Goal: Task Accomplishment & Management: Complete application form

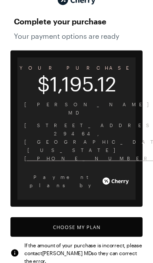
click at [97, 217] on button "Choose My Plan" at bounding box center [76, 227] width 132 height 20
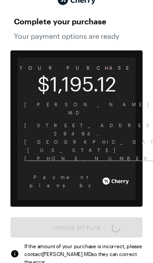
scroll to position [719, 0]
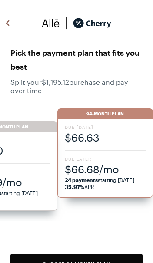
click at [108, 162] on span "$66.68/mo" at bounding box center [105, 169] width 81 height 14
click at [94, 176] on span "$66.68/mo" at bounding box center [105, 169] width 81 height 14
click at [96, 121] on div "Due [DATE] $66.63 Due Later $66.68/mo 24 payments starting [DATE] 35.97% APR" at bounding box center [105, 158] width 96 height 79
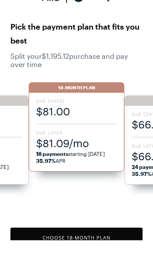
scroll to position [3, 0]
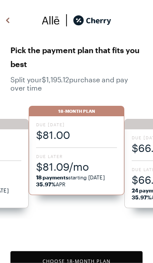
click at [104, 262] on button "Choose 18 -Month Plan" at bounding box center [76, 261] width 132 height 20
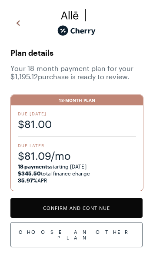
click at [102, 232] on div "Choose Another Plan" at bounding box center [76, 234] width 132 height 25
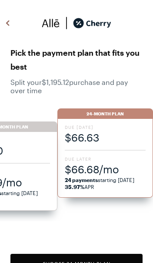
click at [108, 175] on span "$66.68/mo" at bounding box center [105, 169] width 81 height 14
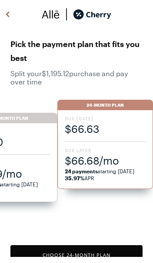
scroll to position [3, 0]
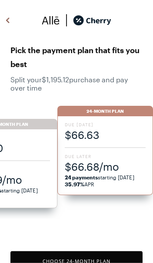
click at [104, 262] on button "Choose 24 -Month Plan" at bounding box center [76, 261] width 132 height 20
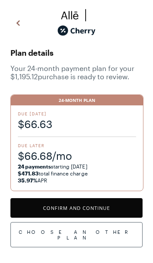
click at [99, 208] on button "Confirm and Continue" at bounding box center [76, 208] width 132 height 20
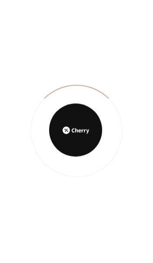
scroll to position [257, 0]
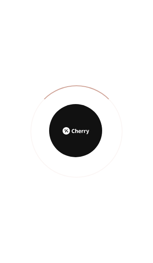
click at [90, 148] on div at bounding box center [75, 130] width 53 height 53
click at [87, 137] on div at bounding box center [75, 130] width 53 height 53
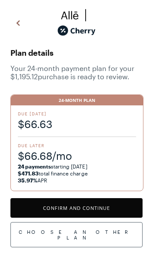
scroll to position [699, 0]
click at [97, 206] on button "Confirm and Continue" at bounding box center [76, 208] width 132 height 20
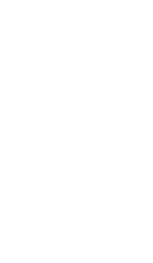
scroll to position [40, 0]
click at [101, 161] on div at bounding box center [76, 131] width 153 height 263
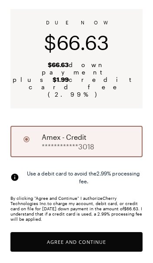
scroll to position [58, 0]
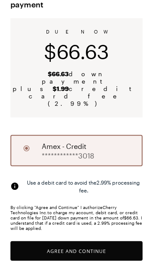
click at [98, 241] on button "Agree and Continue" at bounding box center [76, 251] width 132 height 20
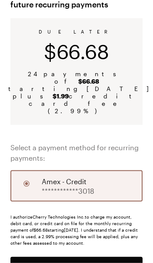
click at [89, 257] on button "Agree and Continue" at bounding box center [76, 267] width 132 height 20
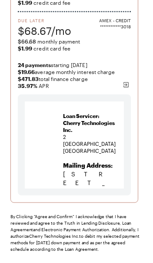
scroll to position [132, 0]
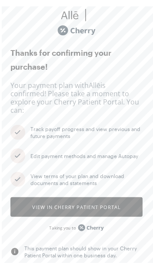
scroll to position [18, 0]
